Goal: Navigation & Orientation: Find specific page/section

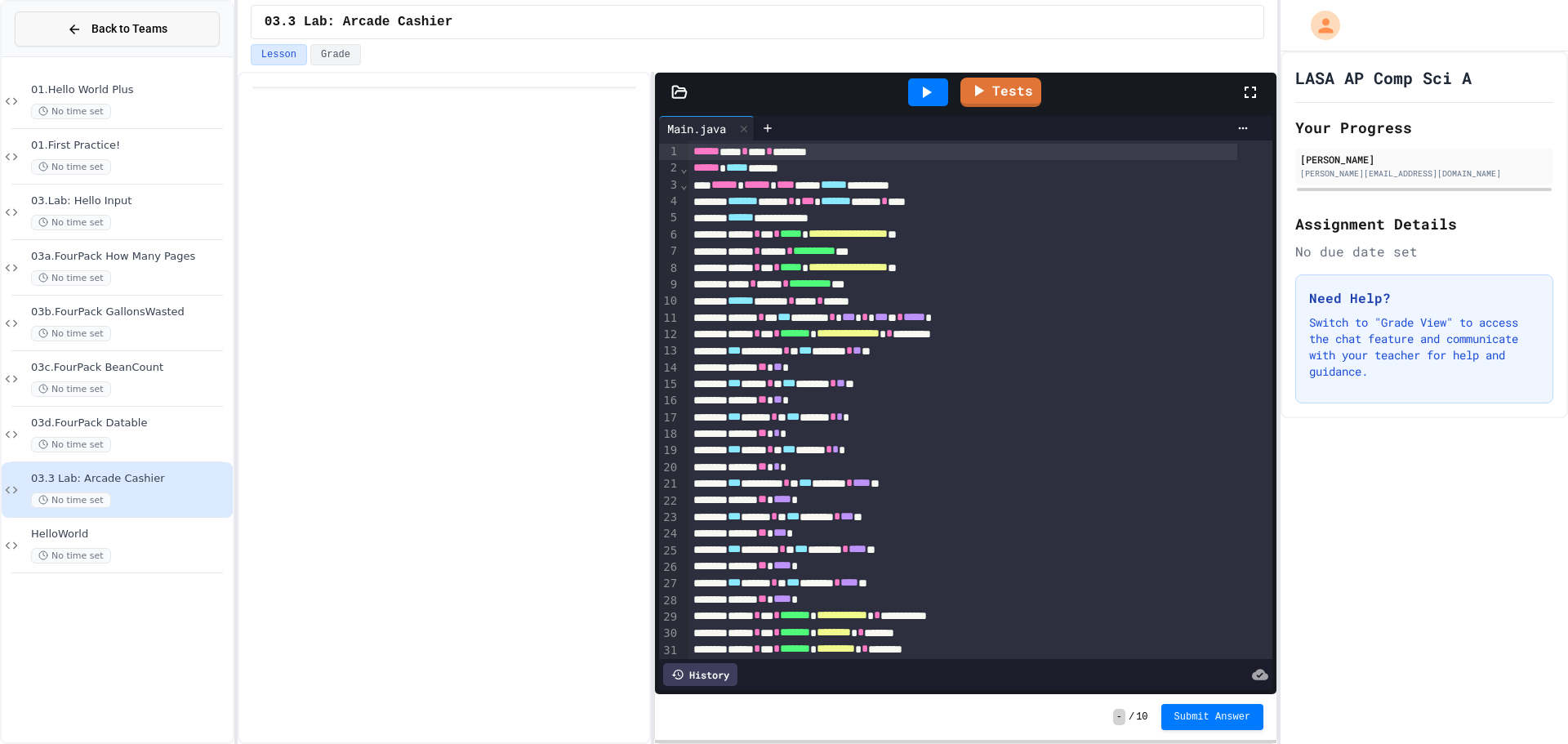
click at [164, 22] on span "Back to Teams" at bounding box center [129, 29] width 75 height 17
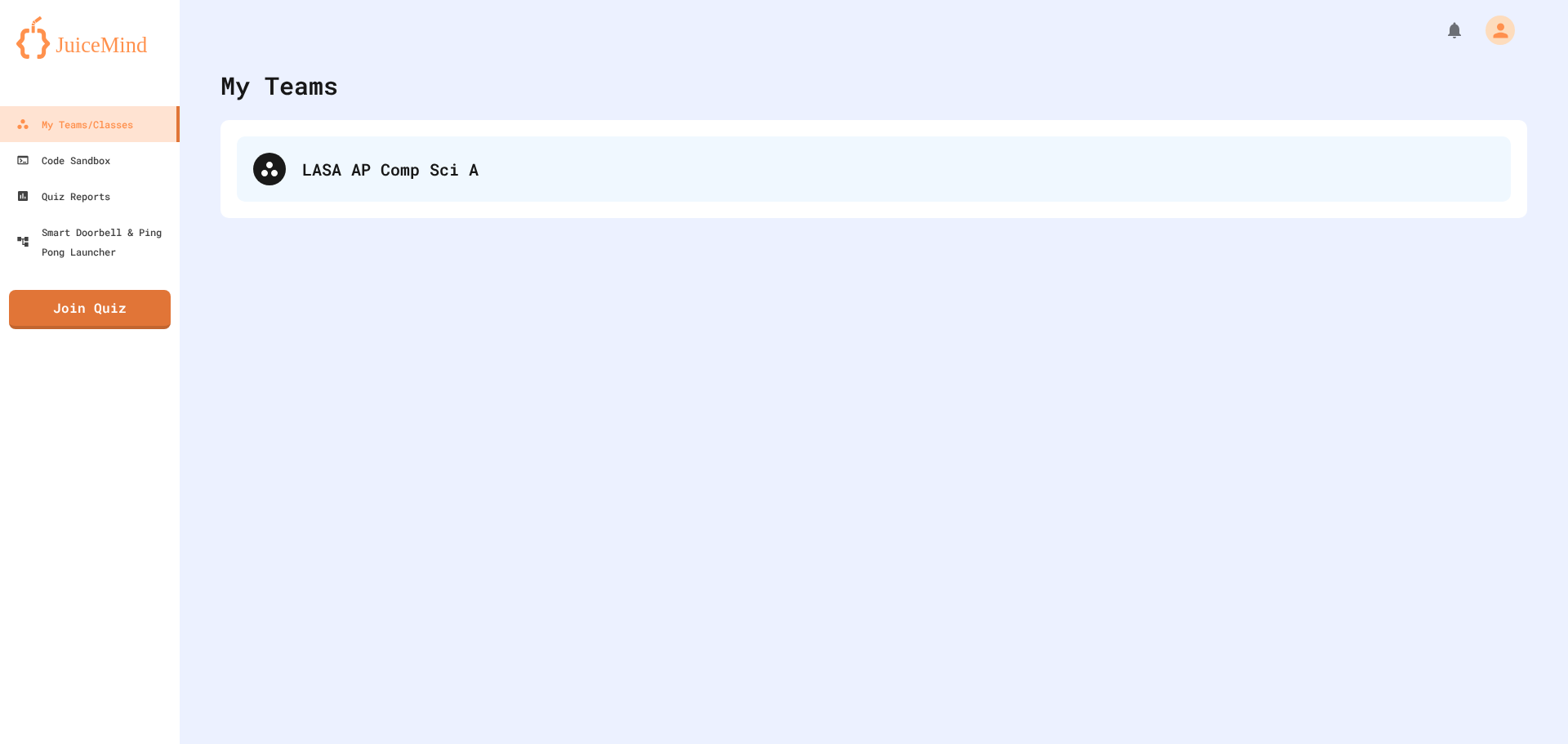
click at [259, 149] on div "LASA AP Comp Sci A" at bounding box center [873, 169] width 1274 height 65
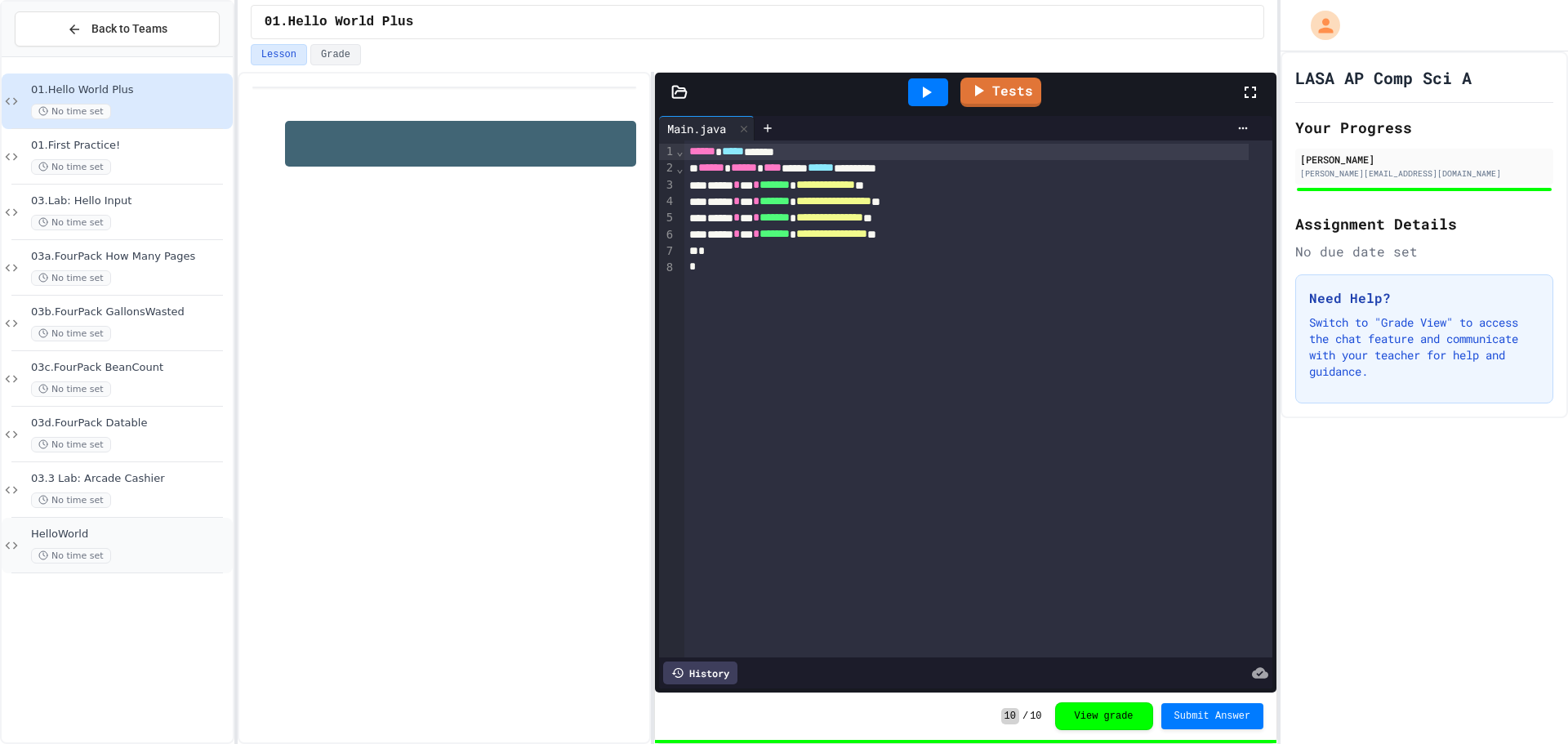
click at [108, 570] on div "HelloWorld No time set" at bounding box center [118, 545] width 231 height 55
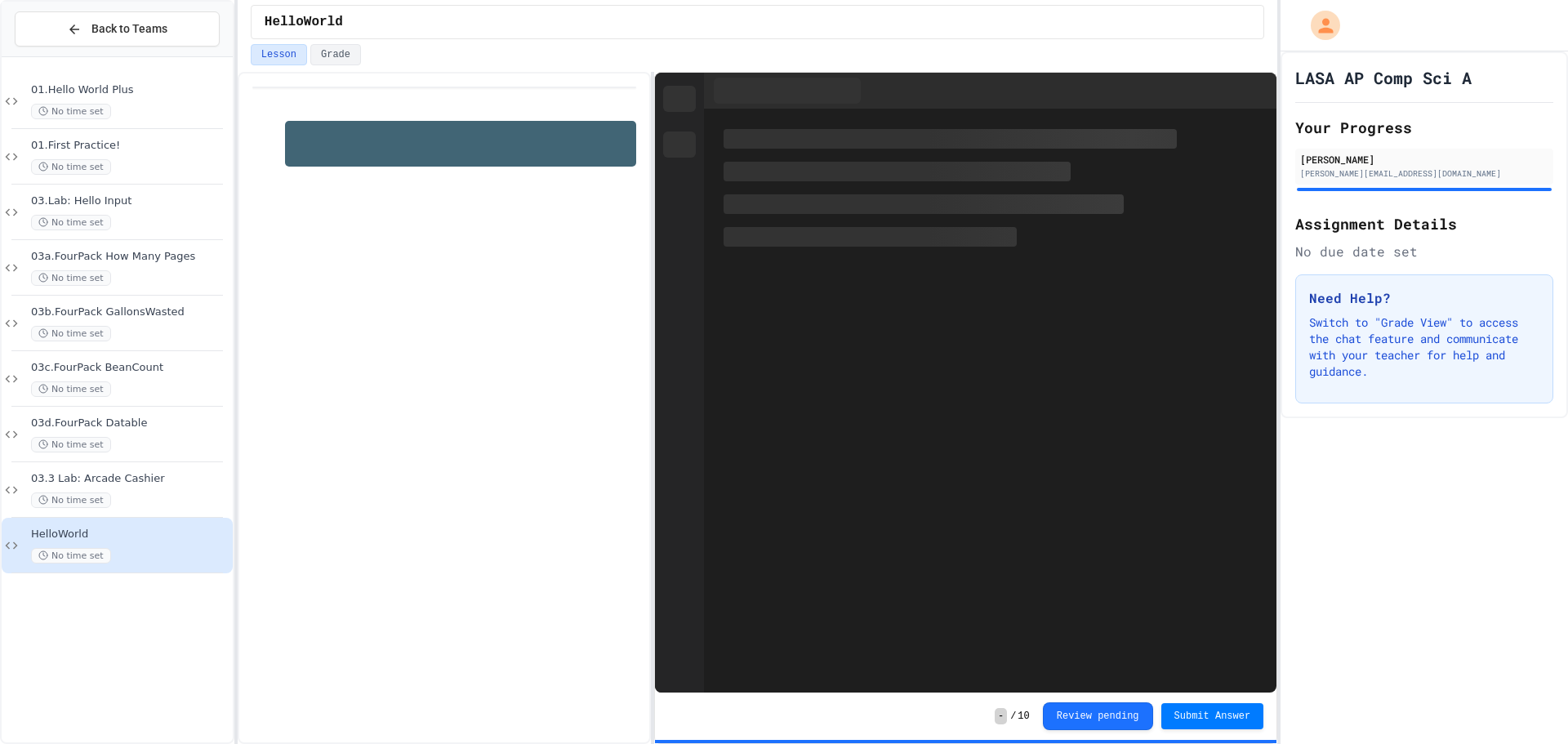
click at [123, 486] on div "03.3 Lab: Arcade Cashier No time set" at bounding box center [130, 490] width 199 height 36
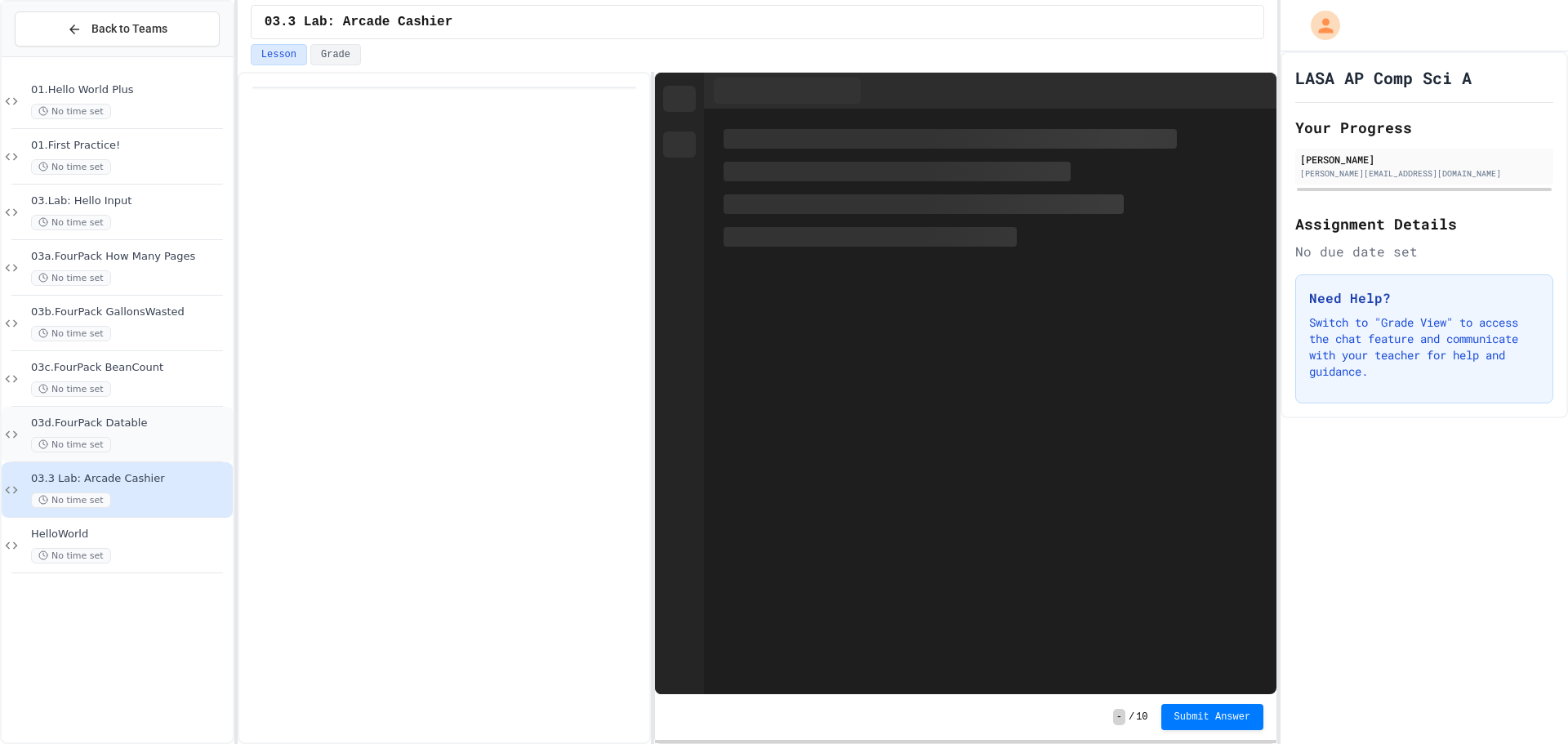
click at [93, 436] on div "03d.FourPack Datable No time set" at bounding box center [130, 435] width 199 height 36
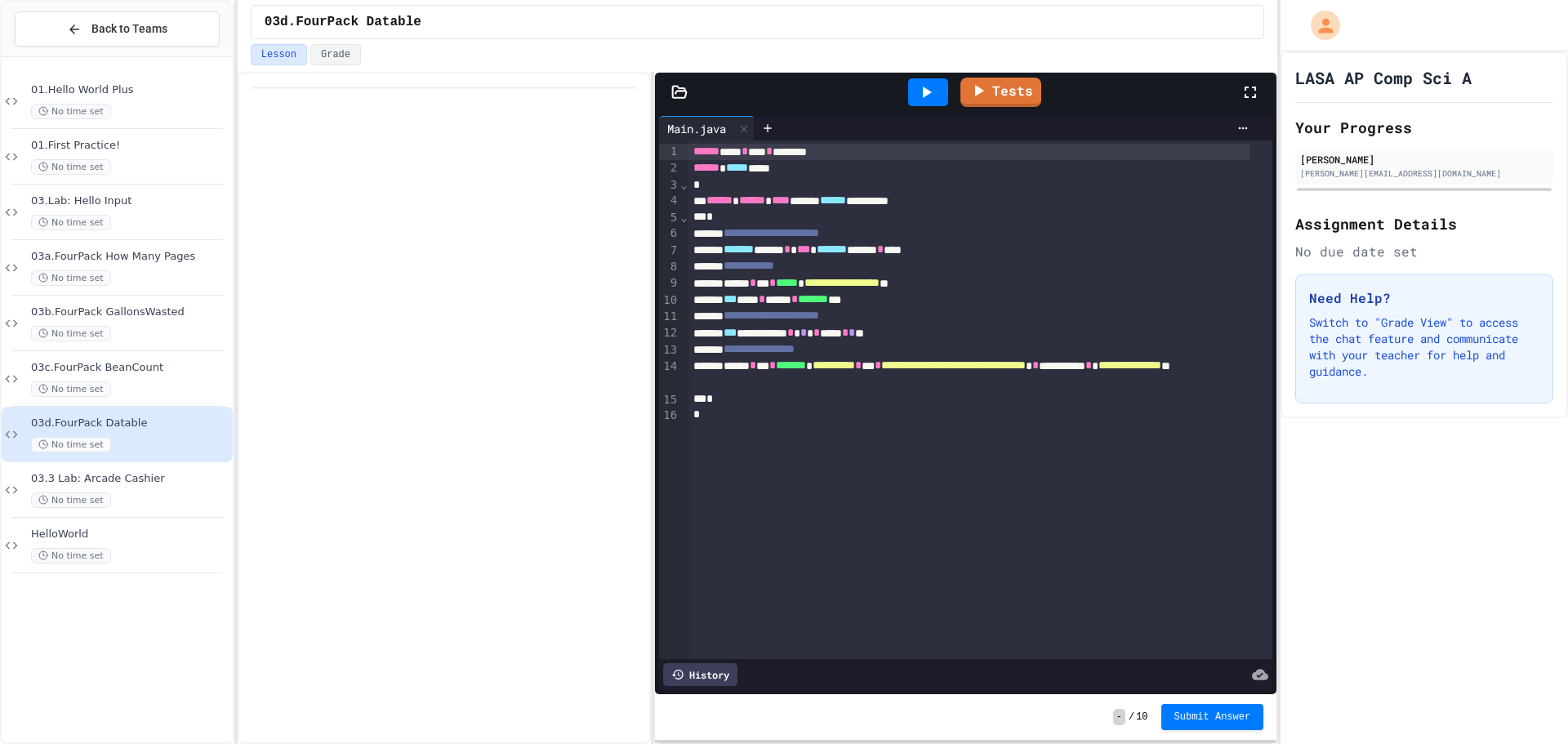
click at [238, 385] on div at bounding box center [235, 372] width 3 height 744
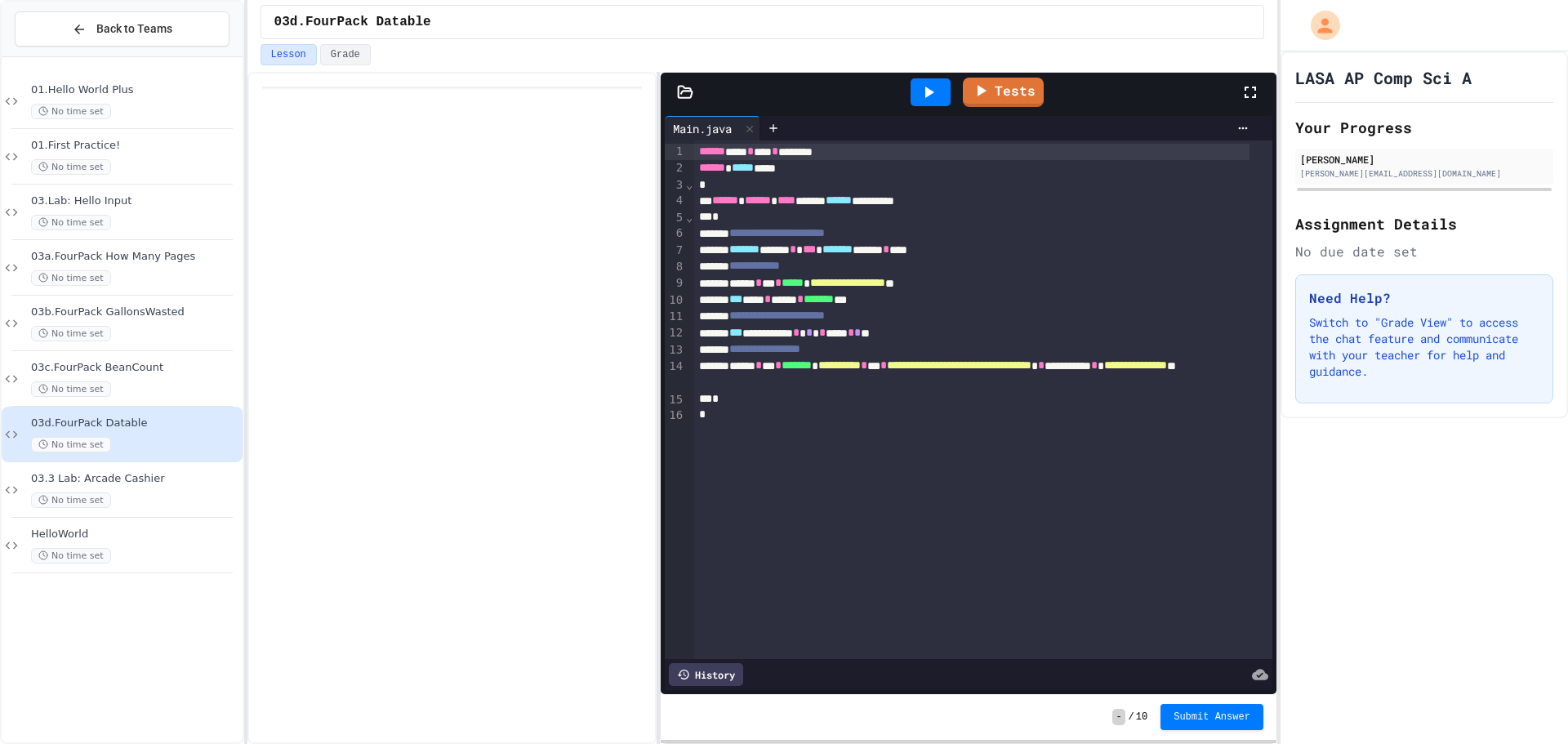
drag, startPoint x: 251, startPoint y: 380, endPoint x: 381, endPoint y: 379, distance: 130.0
click at [363, 379] on div at bounding box center [452, 407] width 410 height 671
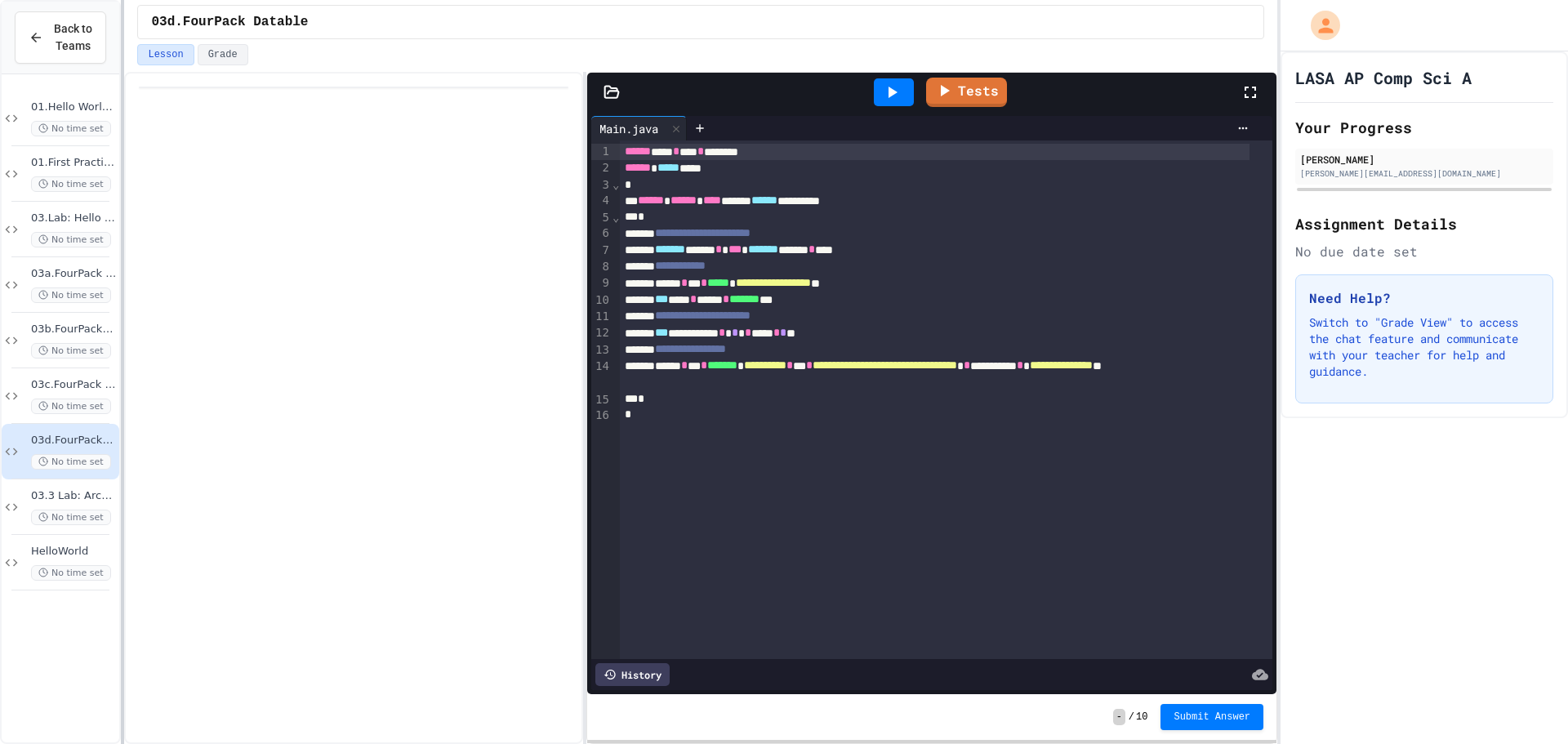
click at [120, 299] on div at bounding box center [121, 372] width 3 height 744
